Goal: Information Seeking & Learning: Learn about a topic

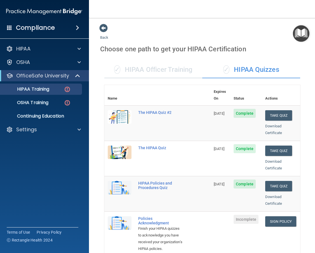
scroll to position [84, 0]
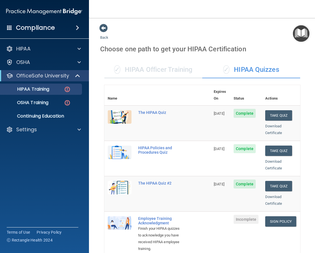
scroll to position [84, 0]
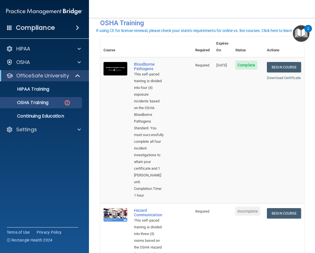
scroll to position [56, 0]
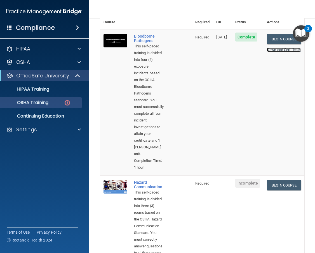
click at [279, 48] on link "Download Certificate" at bounding box center [284, 50] width 34 height 4
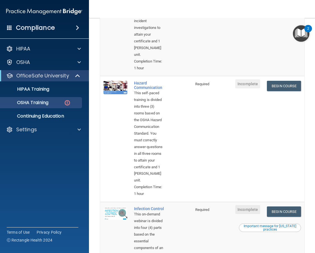
scroll to position [168, 0]
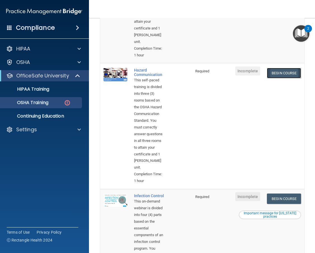
click at [290, 68] on link "Begin Course" at bounding box center [284, 73] width 34 height 10
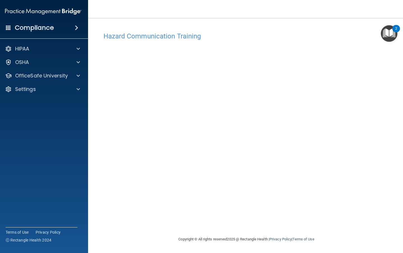
click at [254, 23] on main "Hazard Communication Training This course doesn’t expire until . Are you sure y…" at bounding box center [246, 135] width 317 height 235
click at [158, 232] on div "Copyright © All rights reserved 2025 @ Rectangle Health | Privacy Policy | Term…" at bounding box center [246, 239] width 204 height 18
click at [315, 150] on div "Hazard Communication Training This course doesn’t expire until . Are you sure y…" at bounding box center [246, 132] width 294 height 206
click at [209, 32] on h4 "Hazard Communication Training" at bounding box center [246, 35] width 286 height 7
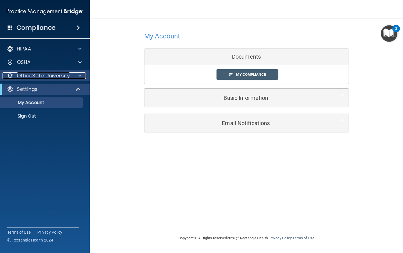
click at [78, 76] on div at bounding box center [79, 75] width 14 height 7
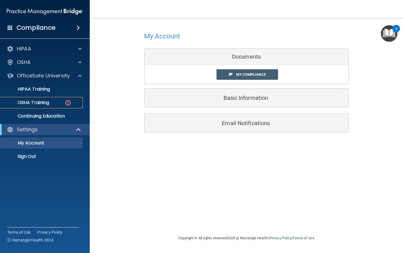
click at [59, 104] on div "OSHA Training" at bounding box center [42, 103] width 76 height 6
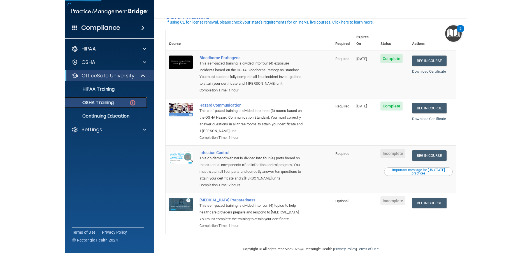
scroll to position [39, 0]
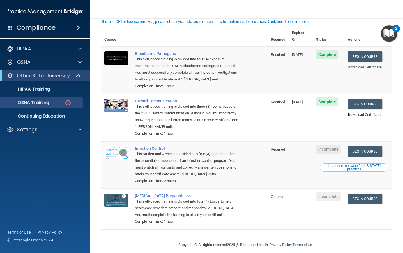
click at [315, 112] on link "Download Certificate" at bounding box center [364, 114] width 34 height 4
click at [315, 146] on link "Begin Course" at bounding box center [364, 151] width 34 height 10
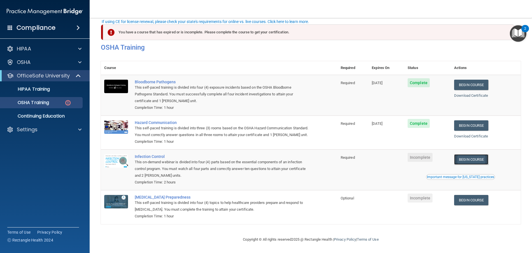
scroll to position [12, 0]
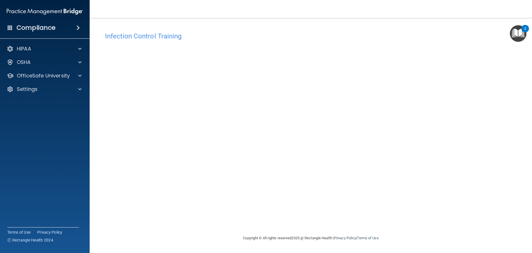
click at [402, 104] on div "Infection Control Training This course doesn’t expire until . Are you sure you …" at bounding box center [311, 131] width 420 height 205
click at [78, 75] on span at bounding box center [79, 75] width 3 height 7
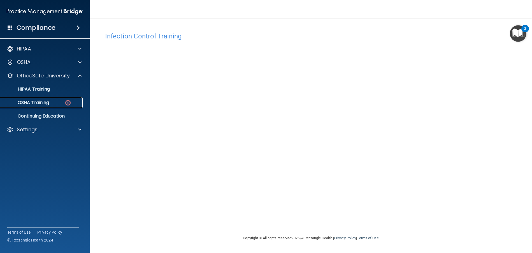
click at [59, 103] on div "OSHA Training" at bounding box center [42, 103] width 76 height 6
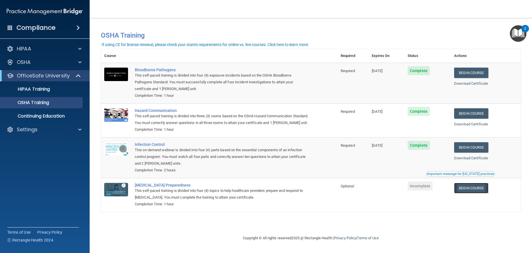
click at [402, 193] on link "Begin Course" at bounding box center [471, 188] width 34 height 10
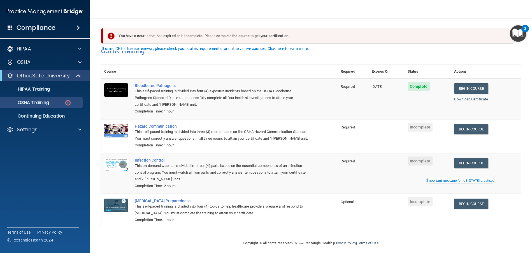
scroll to position [12, 0]
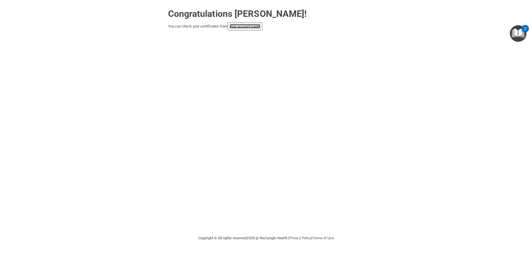
click at [251, 25] on link "your account page!" at bounding box center [245, 26] width 31 height 4
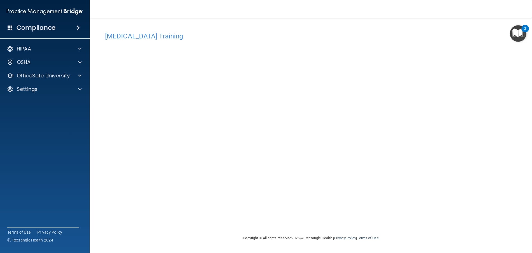
click at [412, 187] on div "[MEDICAL_DATA] Training This course doesn’t expire until . Are you sure you wan…" at bounding box center [311, 131] width 420 height 205
